Goal: Task Accomplishment & Management: Use online tool/utility

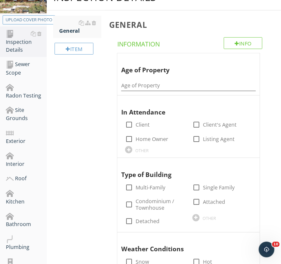
scroll to position [106, 0]
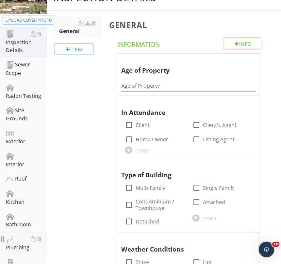
click at [14, 242] on div "Plumbing" at bounding box center [26, 243] width 41 height 16
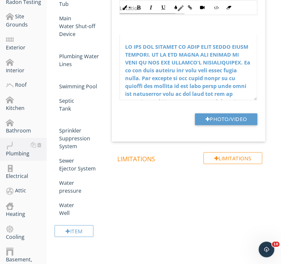
scroll to position [295, 0]
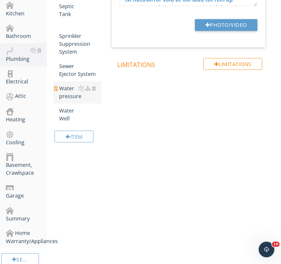
click at [66, 88] on div "Water pressure" at bounding box center [80, 93] width 42 height 16
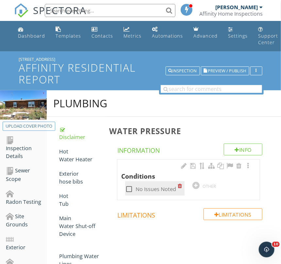
click at [161, 190] on label "No Issues Noted" at bounding box center [156, 189] width 41 height 7
checkbox input "true"
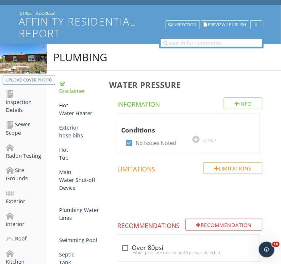
scroll to position [46, 0]
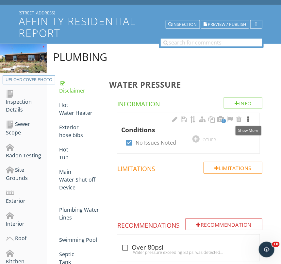
click at [250, 117] on div at bounding box center [248, 119] width 8 height 7
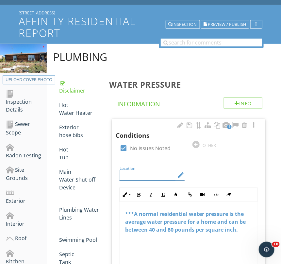
click at [152, 171] on input "Location" at bounding box center [148, 175] width 56 height 11
type input "50"
click at [15, 199] on div "Exterior" at bounding box center [26, 197] width 41 height 16
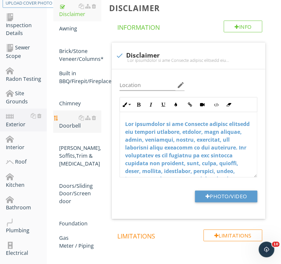
scroll to position [126, 0]
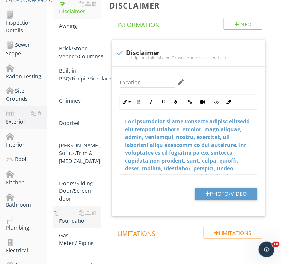
click at [68, 216] on div "Foundation" at bounding box center [80, 217] width 42 height 16
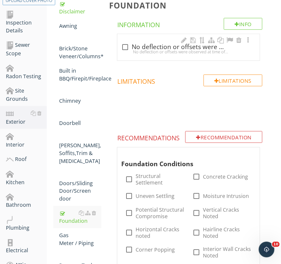
click at [157, 50] on div "No deflection or offsets were observed at time of inspection. No major issues o…" at bounding box center [188, 51] width 135 height 5
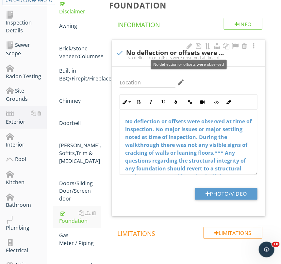
click at [157, 50] on div "check No deflection or offsets were observed" at bounding box center [189, 53] width 146 height 8
checkbox input "true"
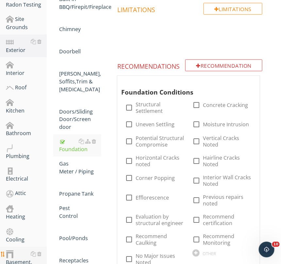
scroll to position [258, 0]
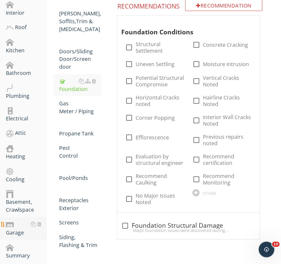
click at [15, 231] on div "Garage" at bounding box center [26, 229] width 41 height 16
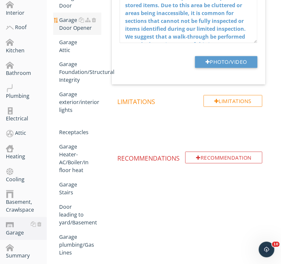
click at [75, 34] on link "Garage Door Opener" at bounding box center [80, 24] width 42 height 22
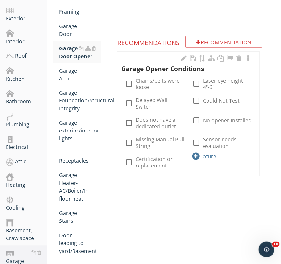
scroll to position [229, 0]
click at [201, 152] on div "OTHER" at bounding box center [223, 156] width 60 height 8
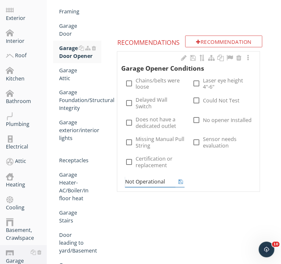
type input "Not Operational"
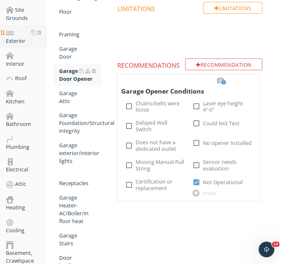
scroll to position [204, 0]
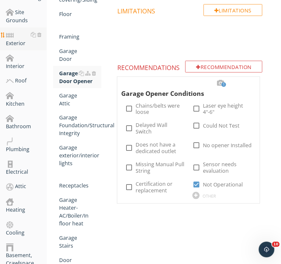
click at [12, 19] on div "Site Grounds" at bounding box center [26, 16] width 41 height 16
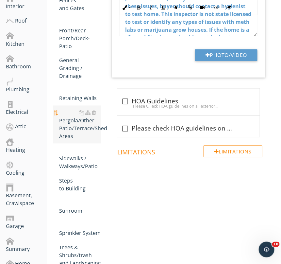
scroll to position [267, 0]
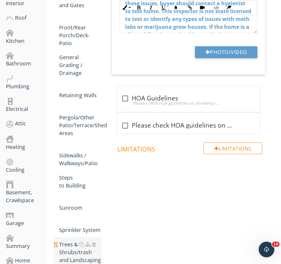
click at [68, 246] on div "Trees & Shrubs/trash and Landscaping" at bounding box center [80, 253] width 42 height 24
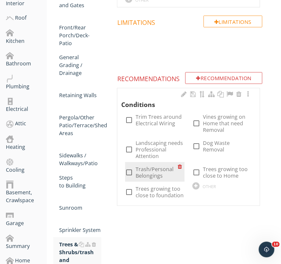
click at [159, 179] on div "check_box_outline_blank Trash/Personal Belongings" at bounding box center [155, 172] width 60 height 20
click at [130, 172] on div at bounding box center [129, 172] width 11 height 11
checkbox input "true"
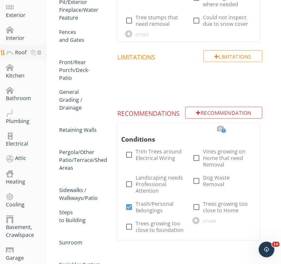
scroll to position [231, 0]
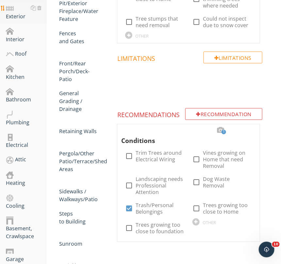
click at [16, 15] on div "Exterior" at bounding box center [26, 12] width 41 height 16
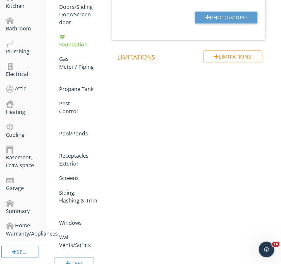
scroll to position [325, 0]
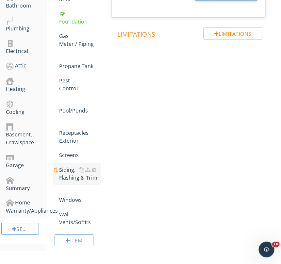
click at [65, 168] on div "Siding, Flashing & Trim" at bounding box center [80, 174] width 42 height 16
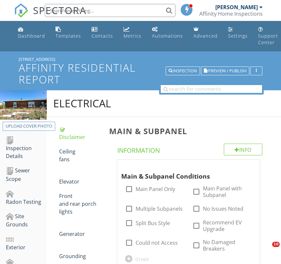
scroll to position [311, 0]
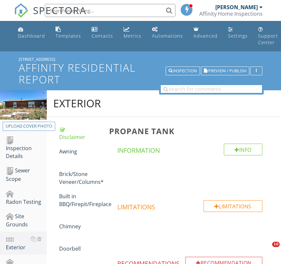
scroll to position [212, 0]
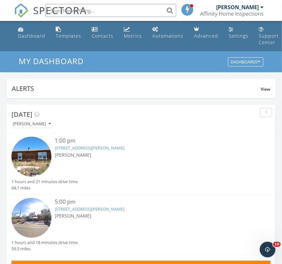
click at [102, 150] on link "71777 E Co Rd 10, Byers, CO 80103" at bounding box center [90, 148] width 70 height 6
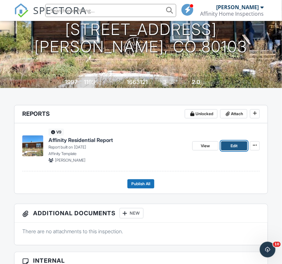
click at [236, 150] on link "Edit" at bounding box center [234, 145] width 26 height 9
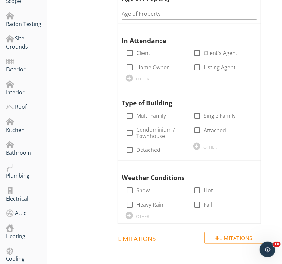
scroll to position [178, 0]
click at [14, 230] on div "Heating" at bounding box center [26, 232] width 41 height 16
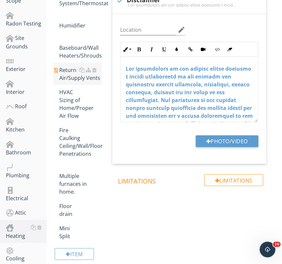
click at [70, 77] on div "Return Air/Supply Vents" at bounding box center [80, 74] width 42 height 16
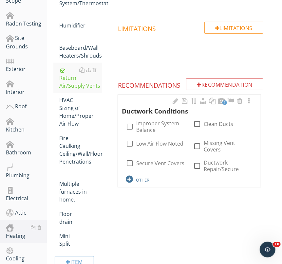
click at [144, 177] on div "OTHER" at bounding box center [142, 179] width 13 height 5
type input "Damaged Vent Covers"
click at [183, 183] on icon at bounding box center [181, 185] width 5 height 5
click at [185, 98] on div at bounding box center [185, 101] width 8 height 7
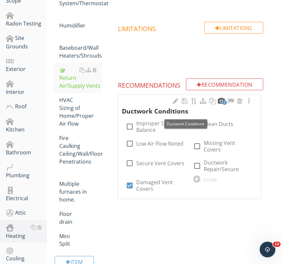
click at [222, 101] on div at bounding box center [221, 101] width 8 height 7
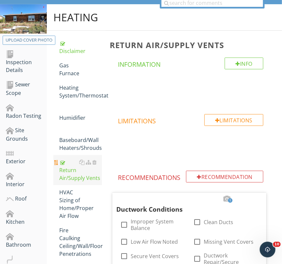
scroll to position [86, 0]
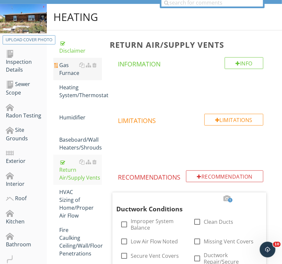
click at [66, 65] on div "Gas Furnace" at bounding box center [80, 69] width 42 height 16
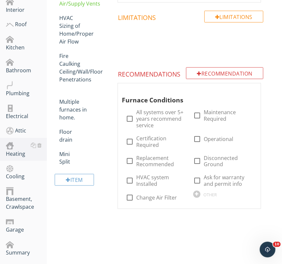
scroll to position [261, 0]
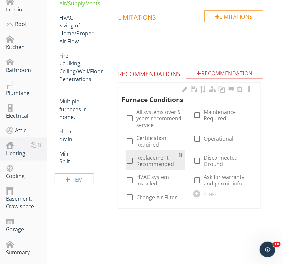
click at [143, 161] on label "Replacement Recommended" at bounding box center [157, 160] width 42 height 13
checkbox input "true"
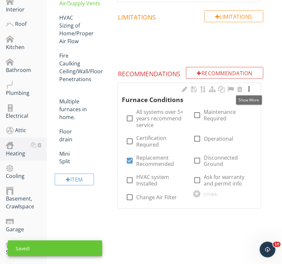
click at [249, 88] on div at bounding box center [249, 89] width 8 height 7
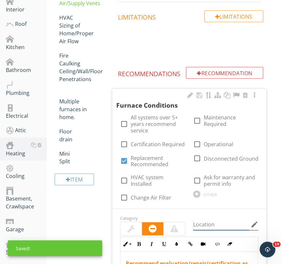
click at [209, 225] on input "Location" at bounding box center [221, 225] width 56 height 11
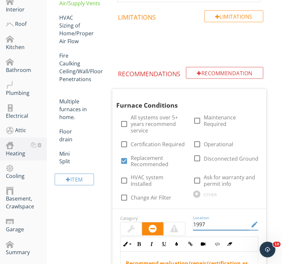
type input "1997"
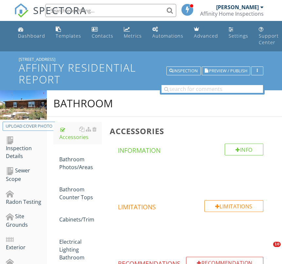
scroll to position [151, 0]
